Goal: Check status: Check status

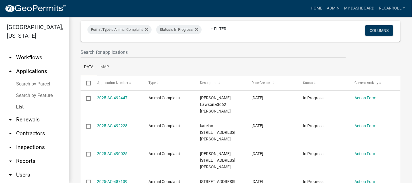
scroll to position [64, 0]
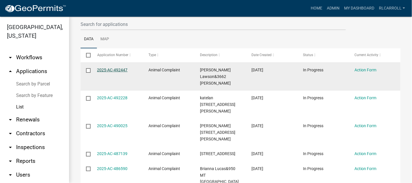
click at [110, 68] on link "2025-AC-492447" at bounding box center [112, 70] width 30 height 5
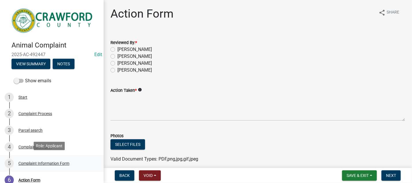
click at [51, 163] on div "Complaint Information Form" at bounding box center [43, 163] width 51 height 4
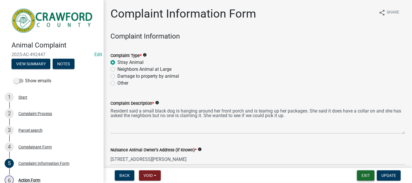
click at [363, 176] on button "Exit" at bounding box center [366, 175] width 18 height 10
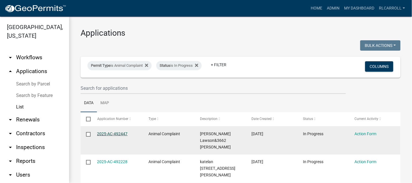
click at [110, 134] on link "2025-AC-492447" at bounding box center [112, 133] width 30 height 5
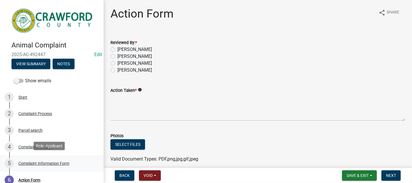
click at [49, 161] on div "Complaint Information Form" at bounding box center [43, 163] width 51 height 4
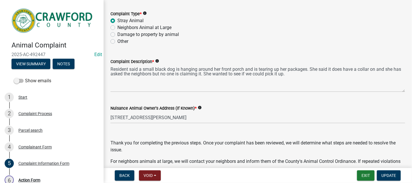
scroll to position [97, 0]
